Goal: Check status: Check status

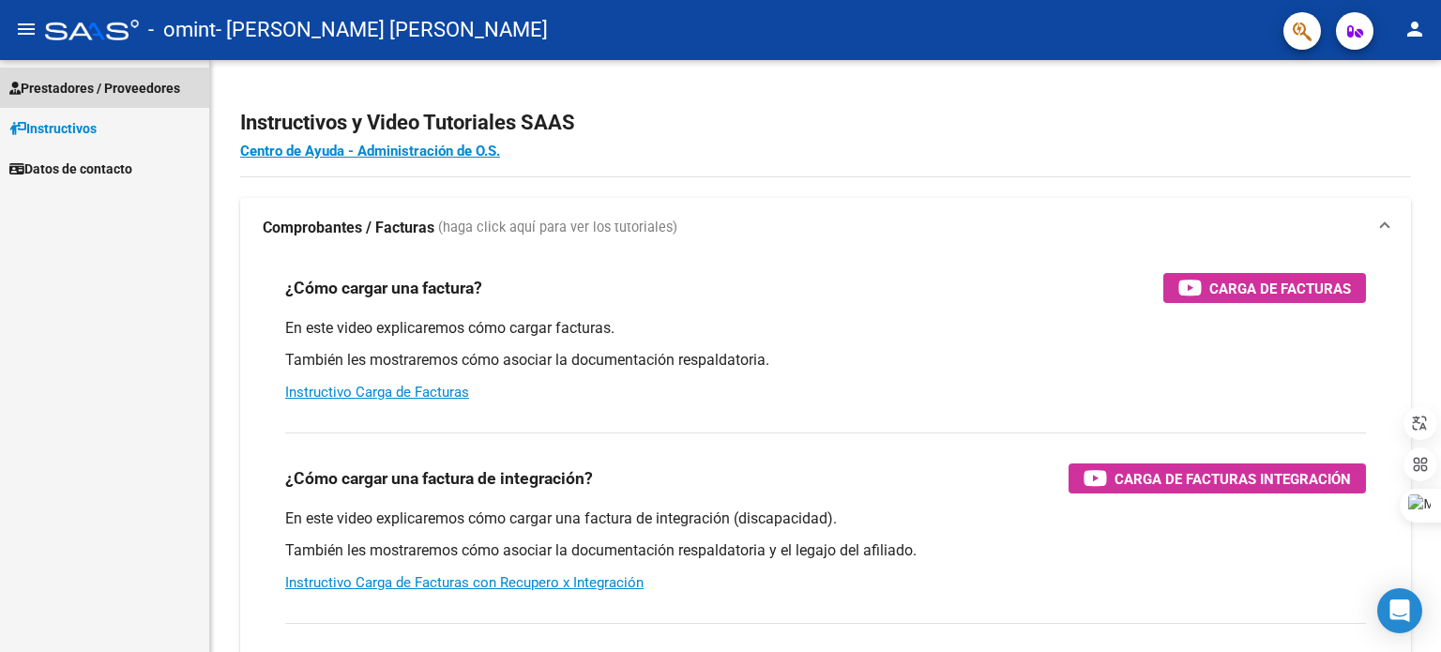
click at [94, 86] on span "Prestadores / Proveedores" at bounding box center [94, 88] width 171 height 21
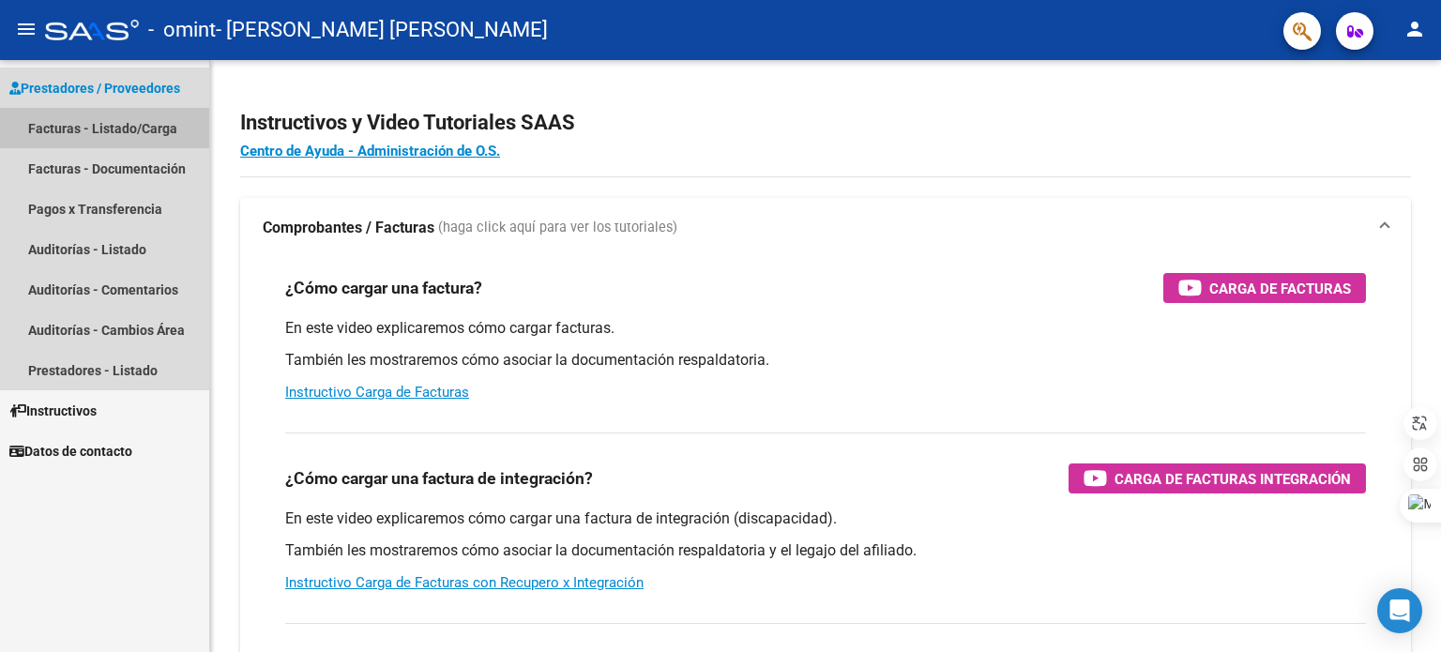
click at [83, 127] on link "Facturas - Listado/Carga" at bounding box center [104, 128] width 209 height 40
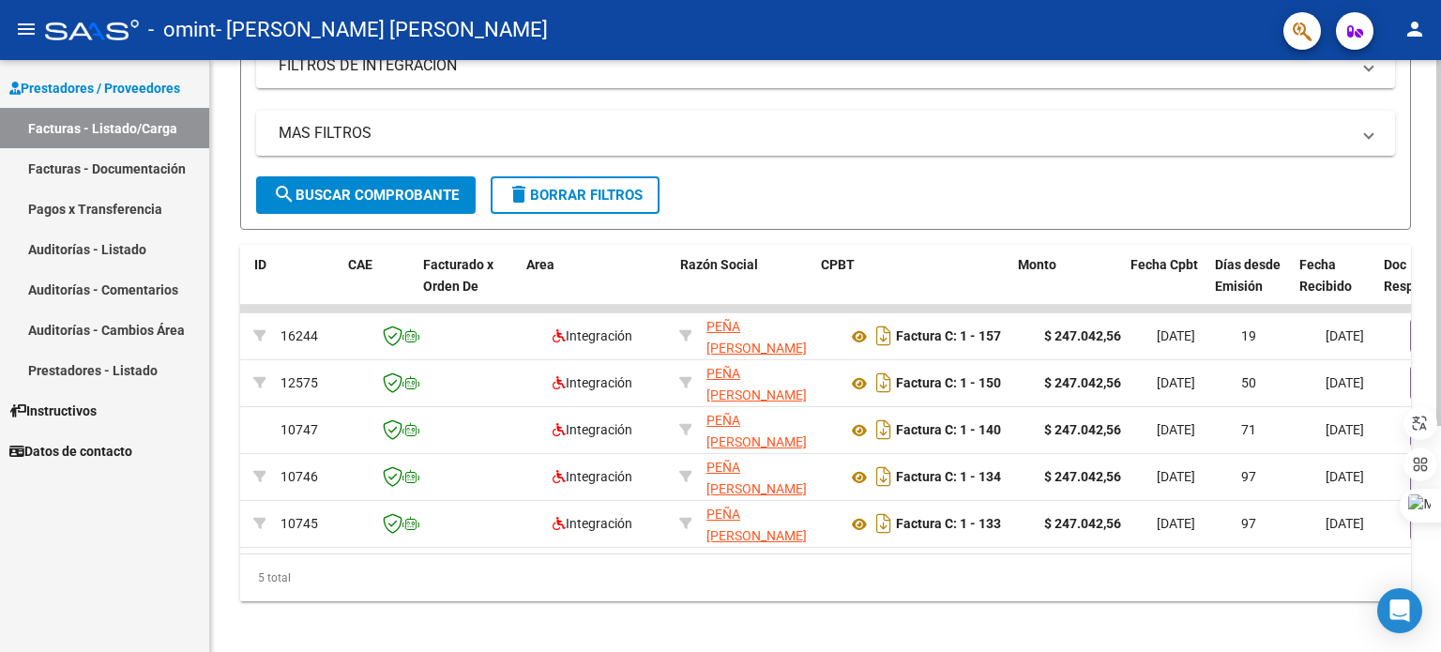
scroll to position [0, 54]
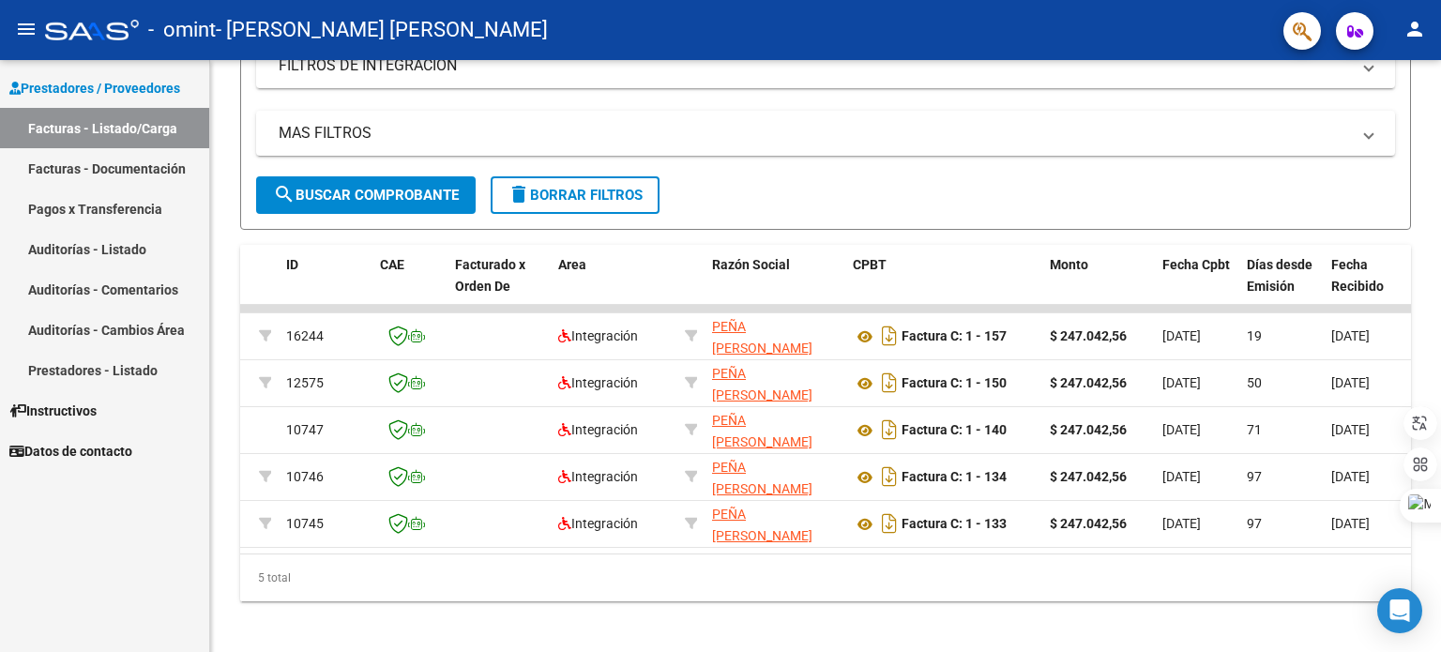
click at [90, 210] on link "Pagos x Transferencia" at bounding box center [104, 209] width 209 height 40
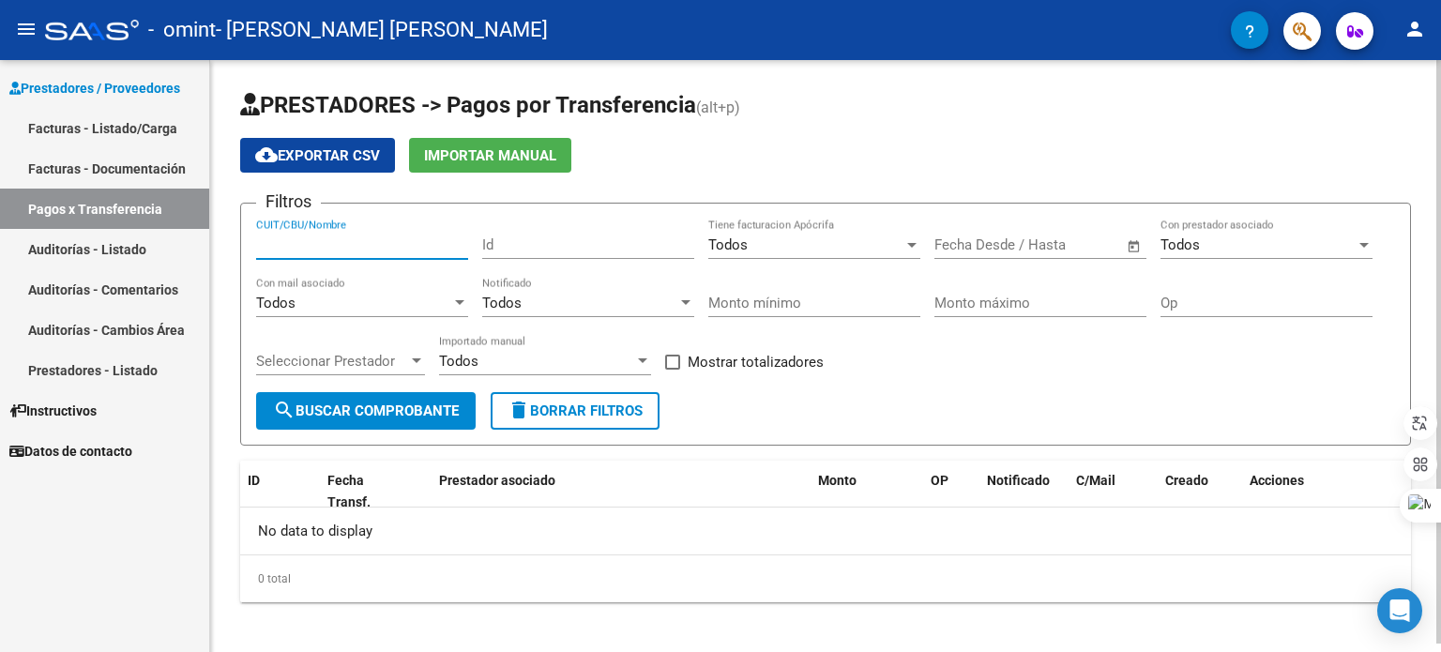
click at [382, 239] on input "CUIT/CBU/Nombre" at bounding box center [362, 244] width 212 height 17
type input "[PERSON_NAME]"
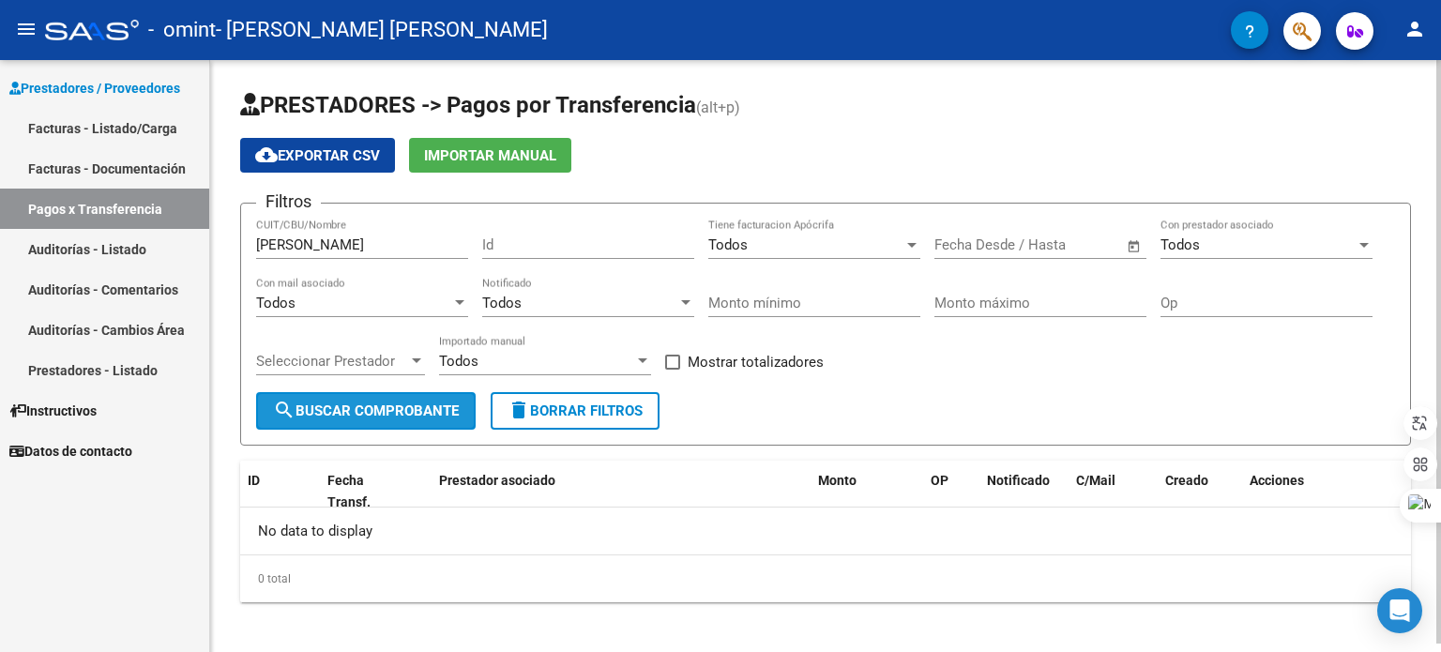
click at [413, 404] on span "search Buscar Comprobante" at bounding box center [366, 411] width 186 height 17
click at [419, 355] on div at bounding box center [416, 361] width 17 height 15
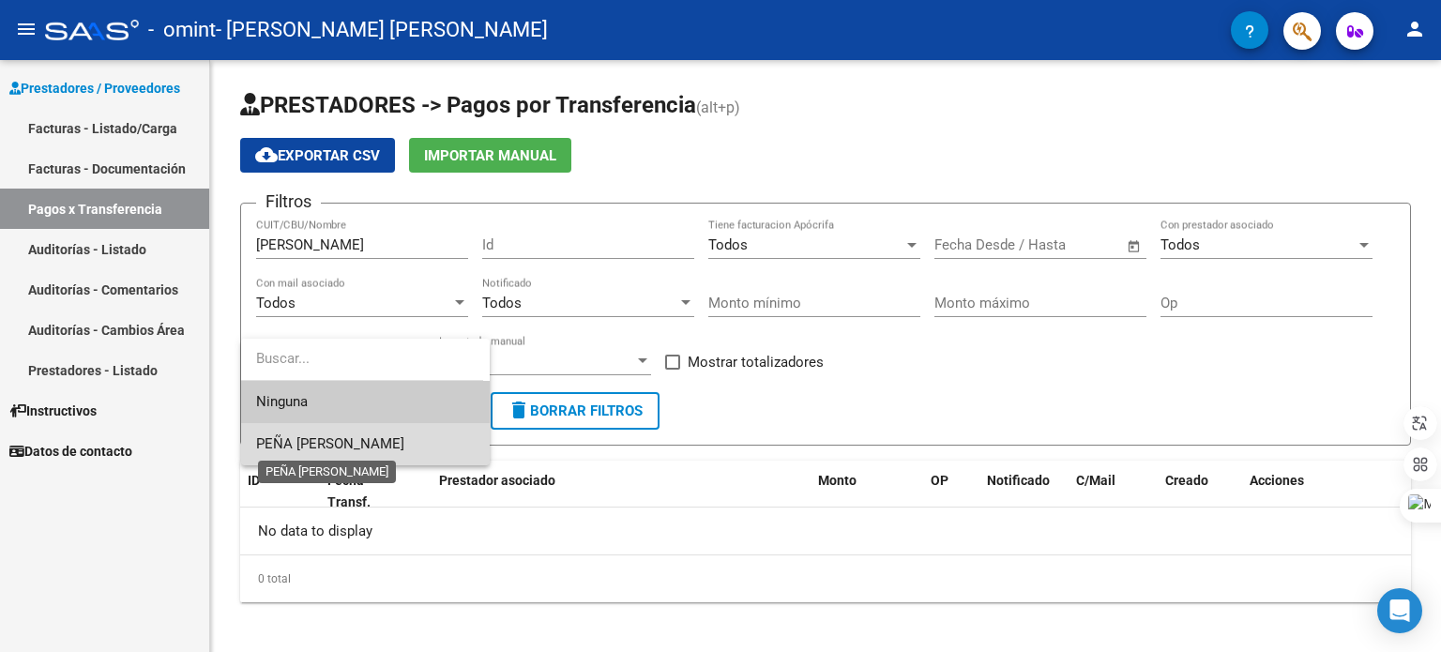
click at [387, 438] on span "PEÑA [PERSON_NAME]" at bounding box center [330, 443] width 148 height 17
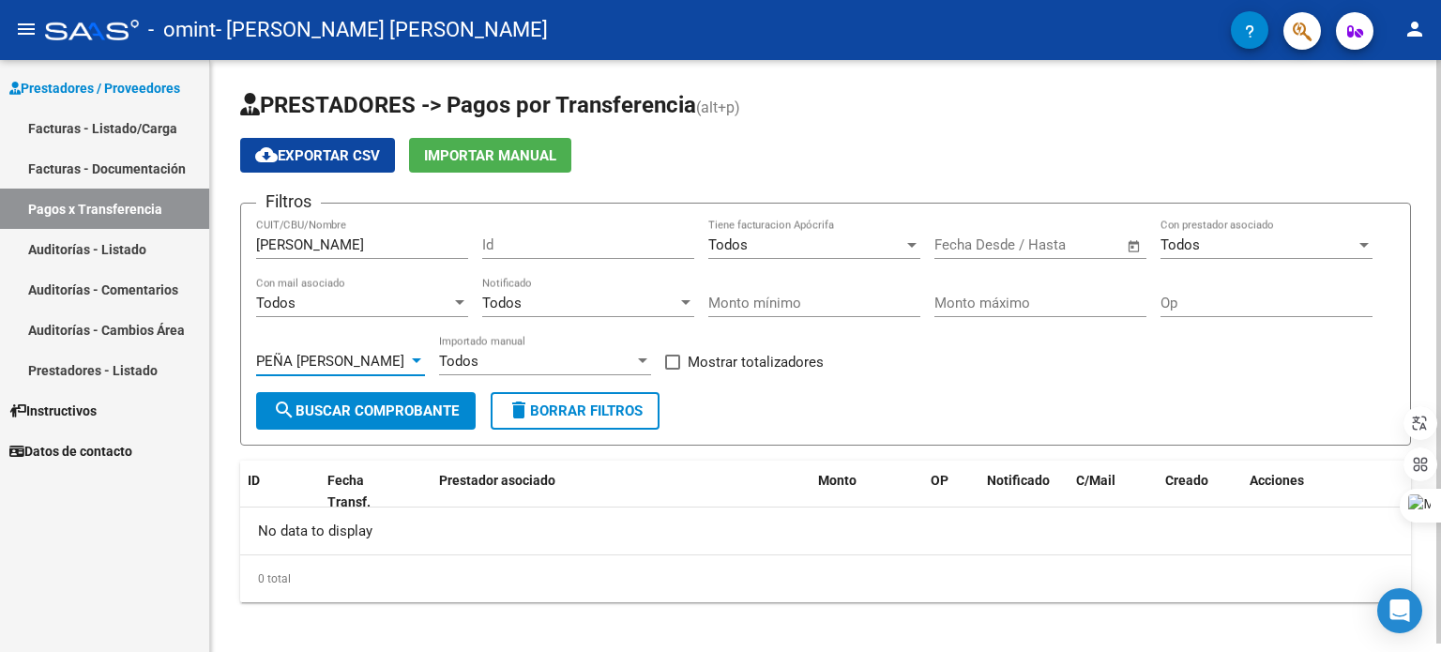
click at [394, 242] on input "[PERSON_NAME]" at bounding box center [362, 244] width 212 height 17
click at [395, 416] on span "search Buscar Comprobante" at bounding box center [366, 411] width 186 height 17
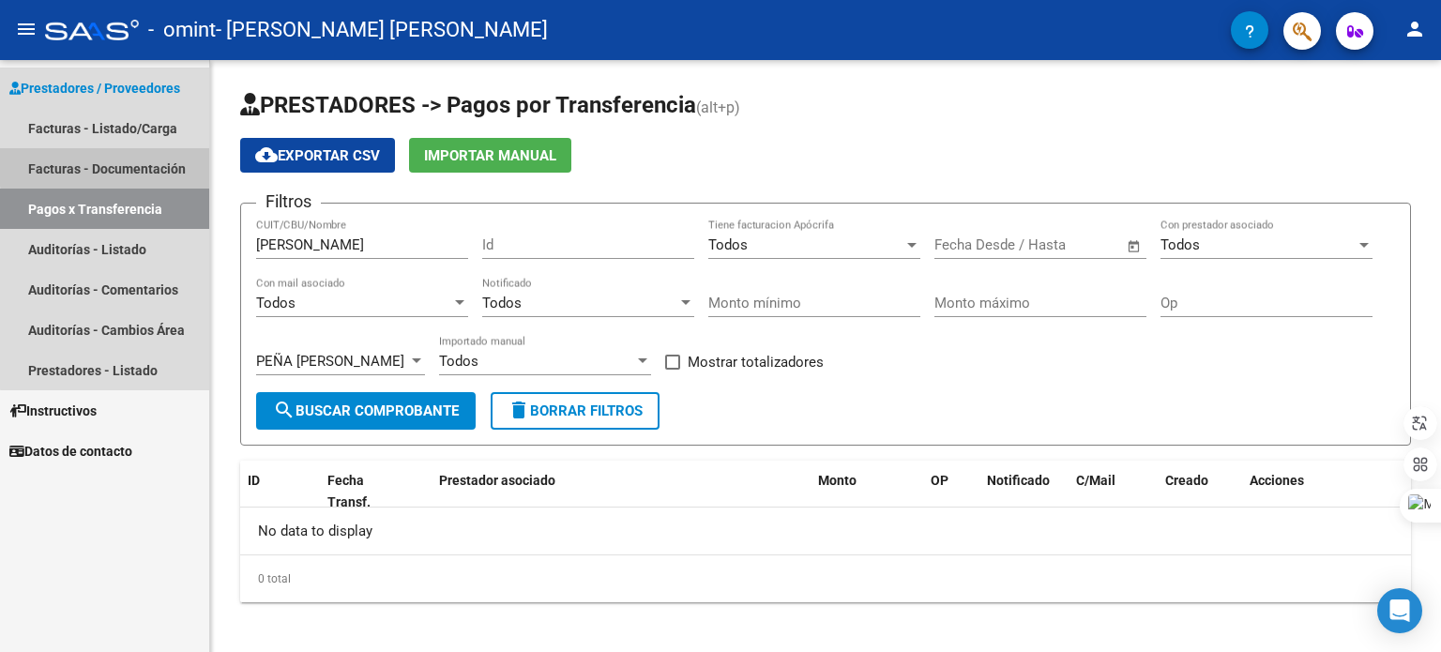
click at [116, 165] on link "Facturas - Documentación" at bounding box center [104, 168] width 209 height 40
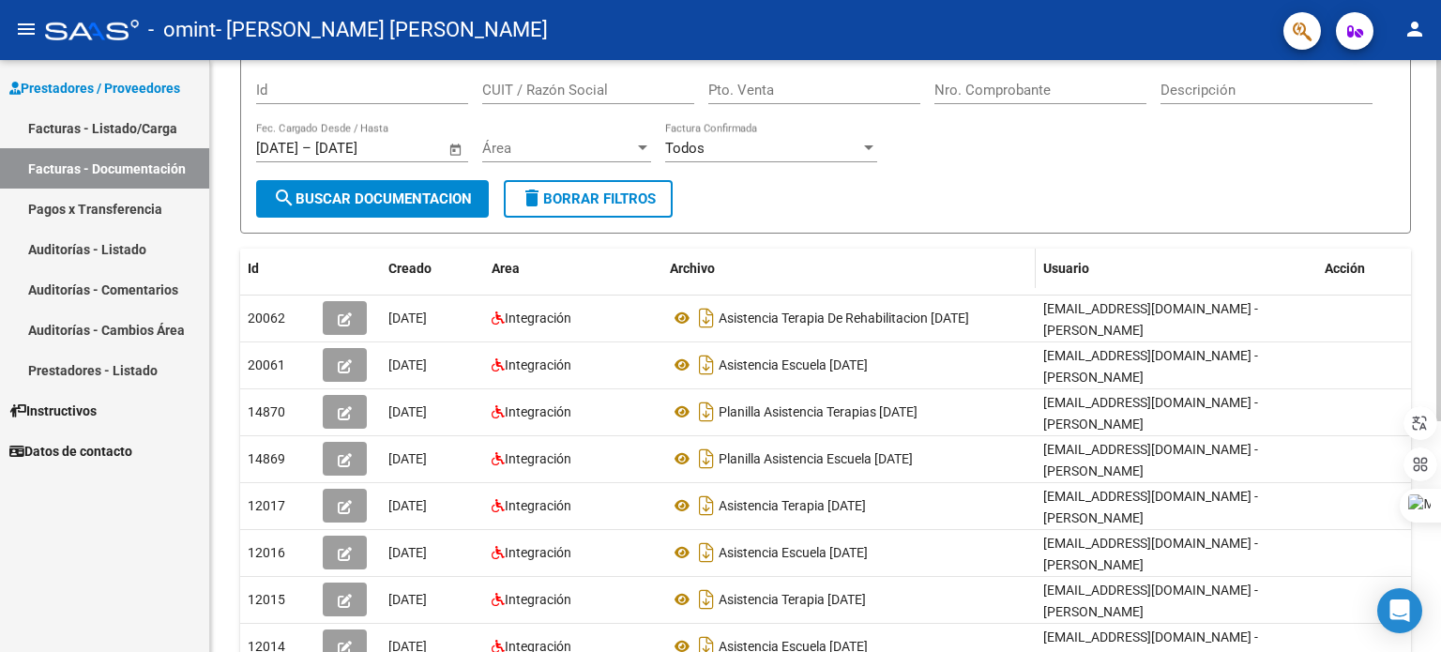
scroll to position [154, 0]
click at [163, 127] on link "Facturas - Listado/Carga" at bounding box center [104, 128] width 209 height 40
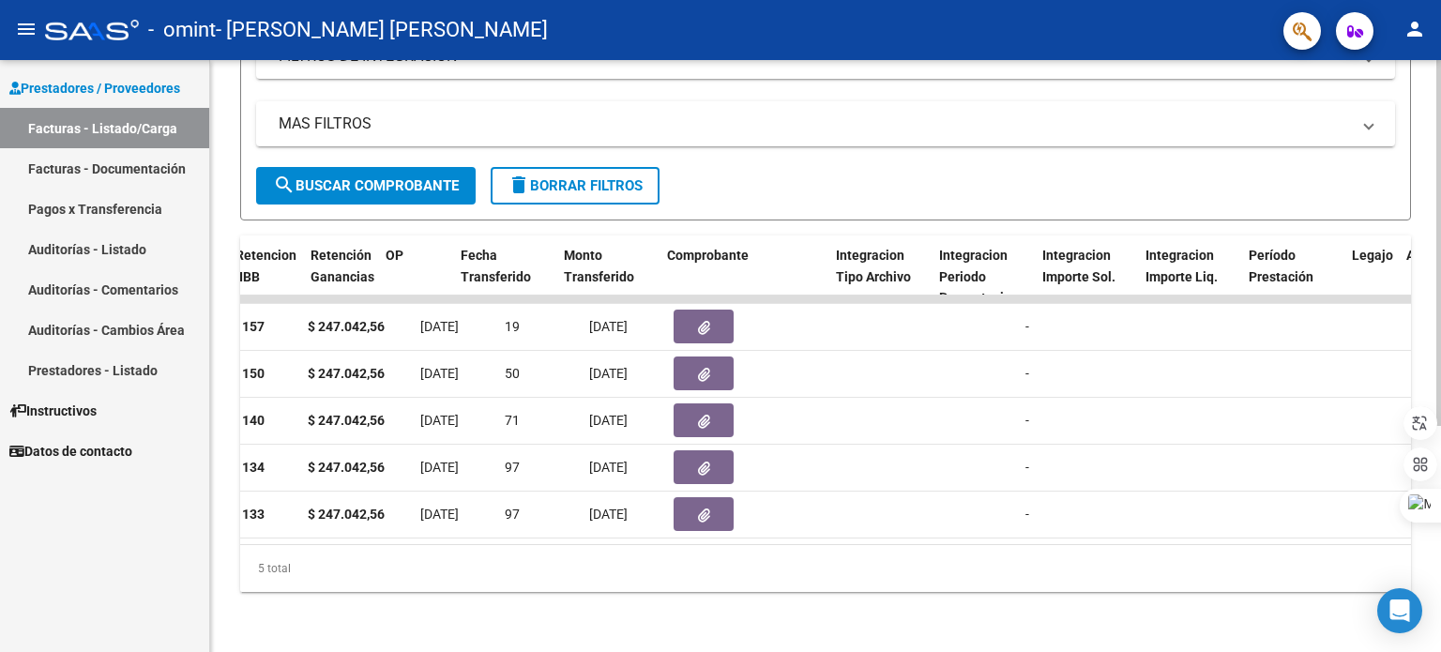
scroll to position [0, 2659]
